Goal: Find specific page/section: Find specific page/section

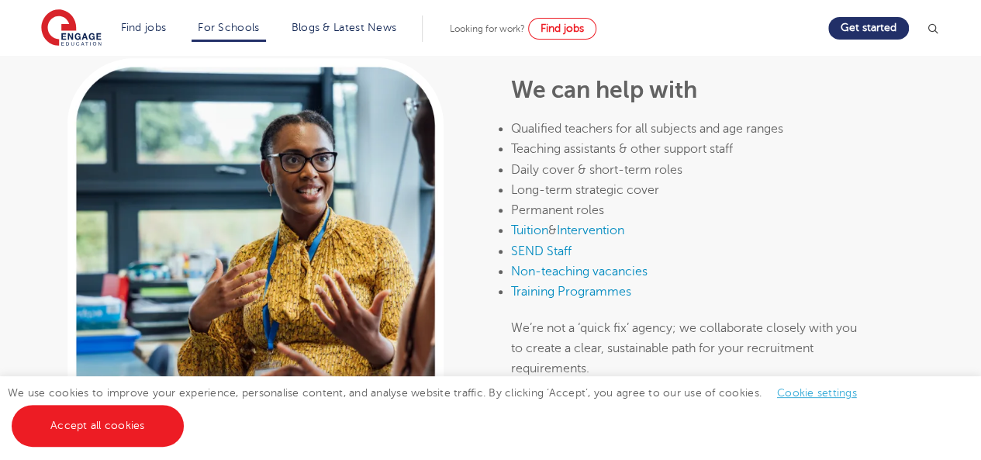
scroll to position [791, 0]
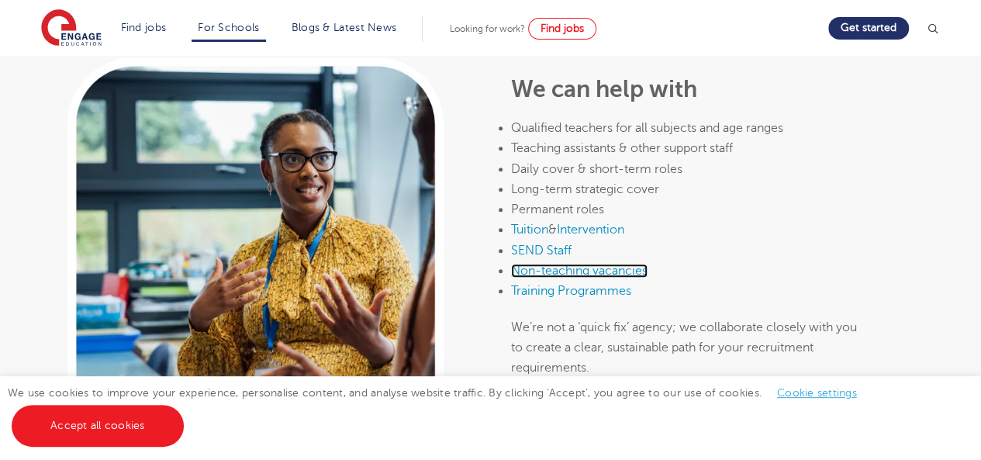
click at [597, 274] on link "Non-teaching vacancies" at bounding box center [579, 271] width 136 height 14
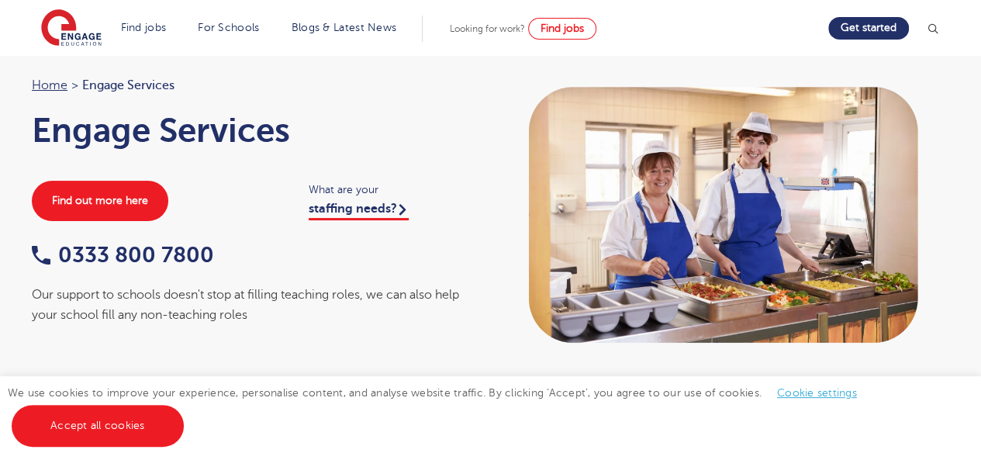
scroll to position [13, 0]
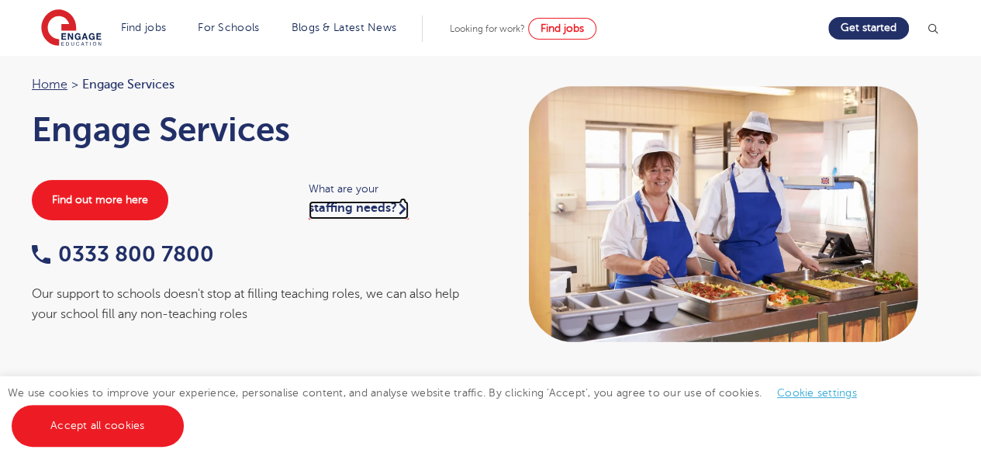
click at [371, 204] on link "staffing needs?" at bounding box center [359, 210] width 100 height 19
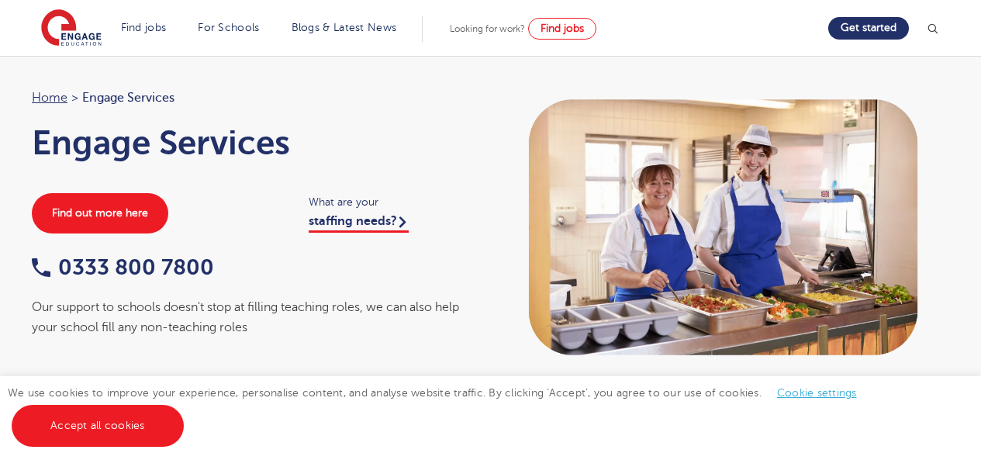
scroll to position [13, 0]
